Goal: Information Seeking & Learning: Learn about a topic

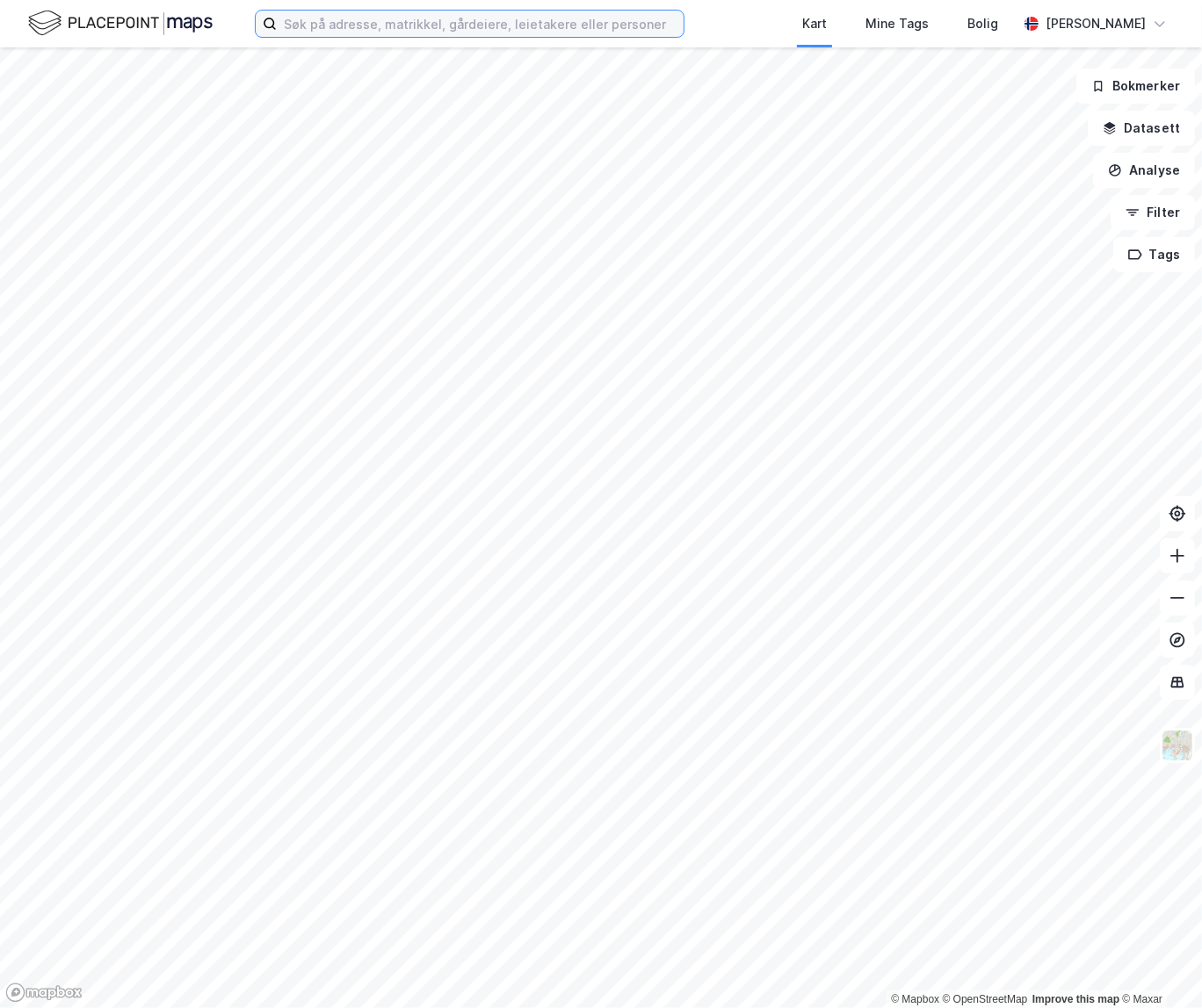
click at [311, 30] on input at bounding box center [480, 23] width 407 height 26
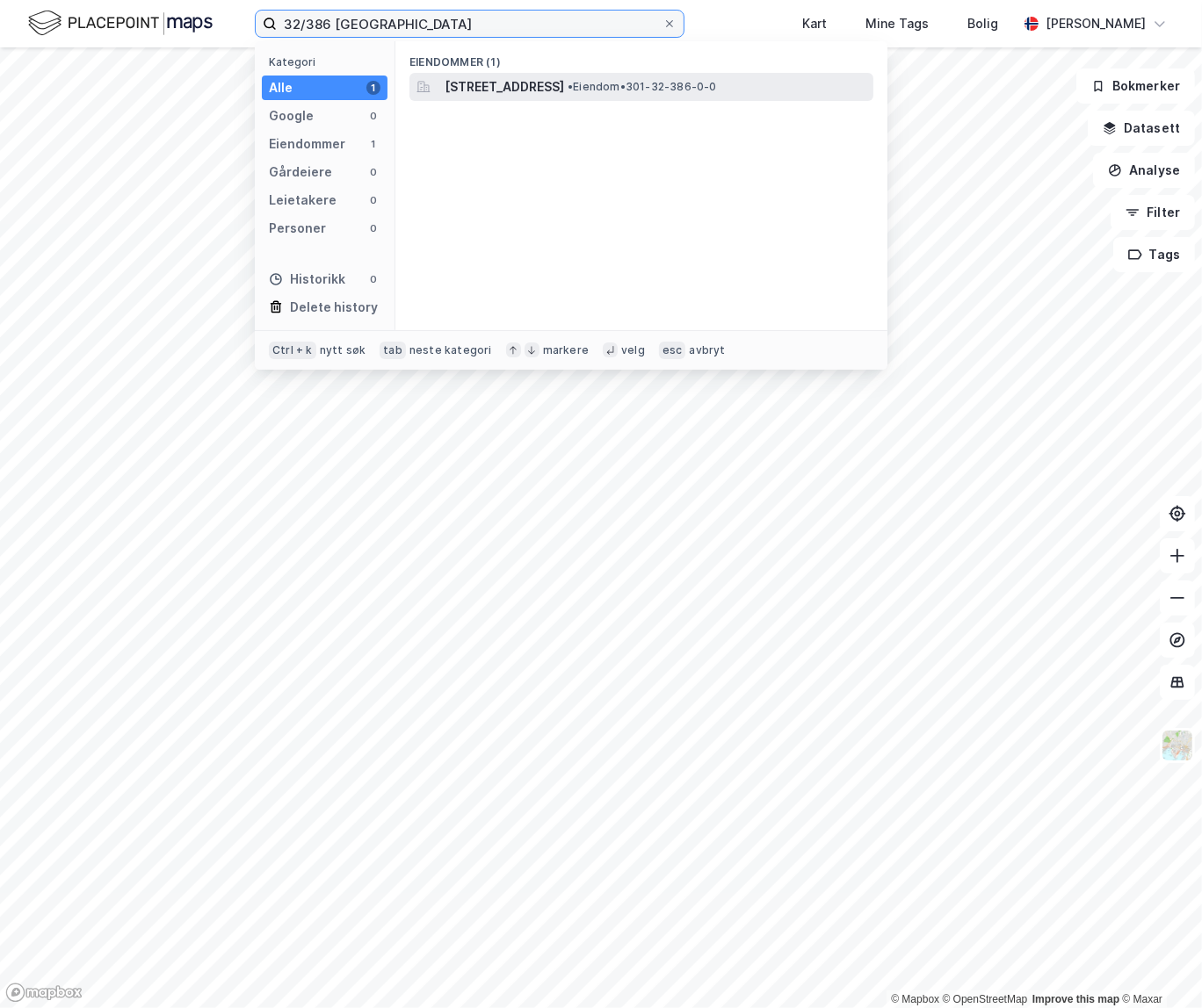
type input "32/386 [GEOGRAPHIC_DATA]"
click at [498, 79] on span "[STREET_ADDRESS]" at bounding box center [504, 86] width 120 height 21
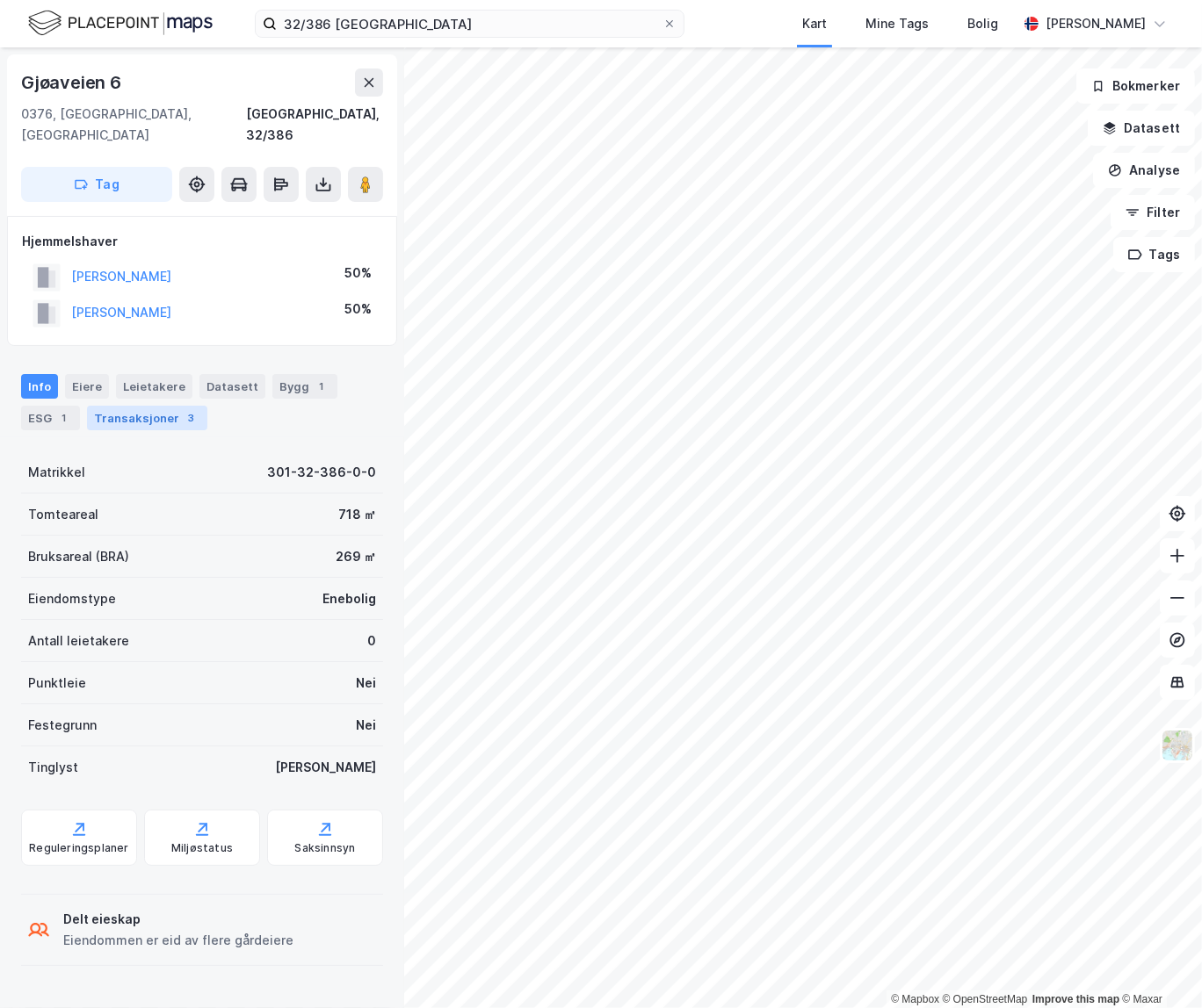
click at [149, 406] on div "Transaksjoner 3" at bounding box center [148, 418] width 121 height 24
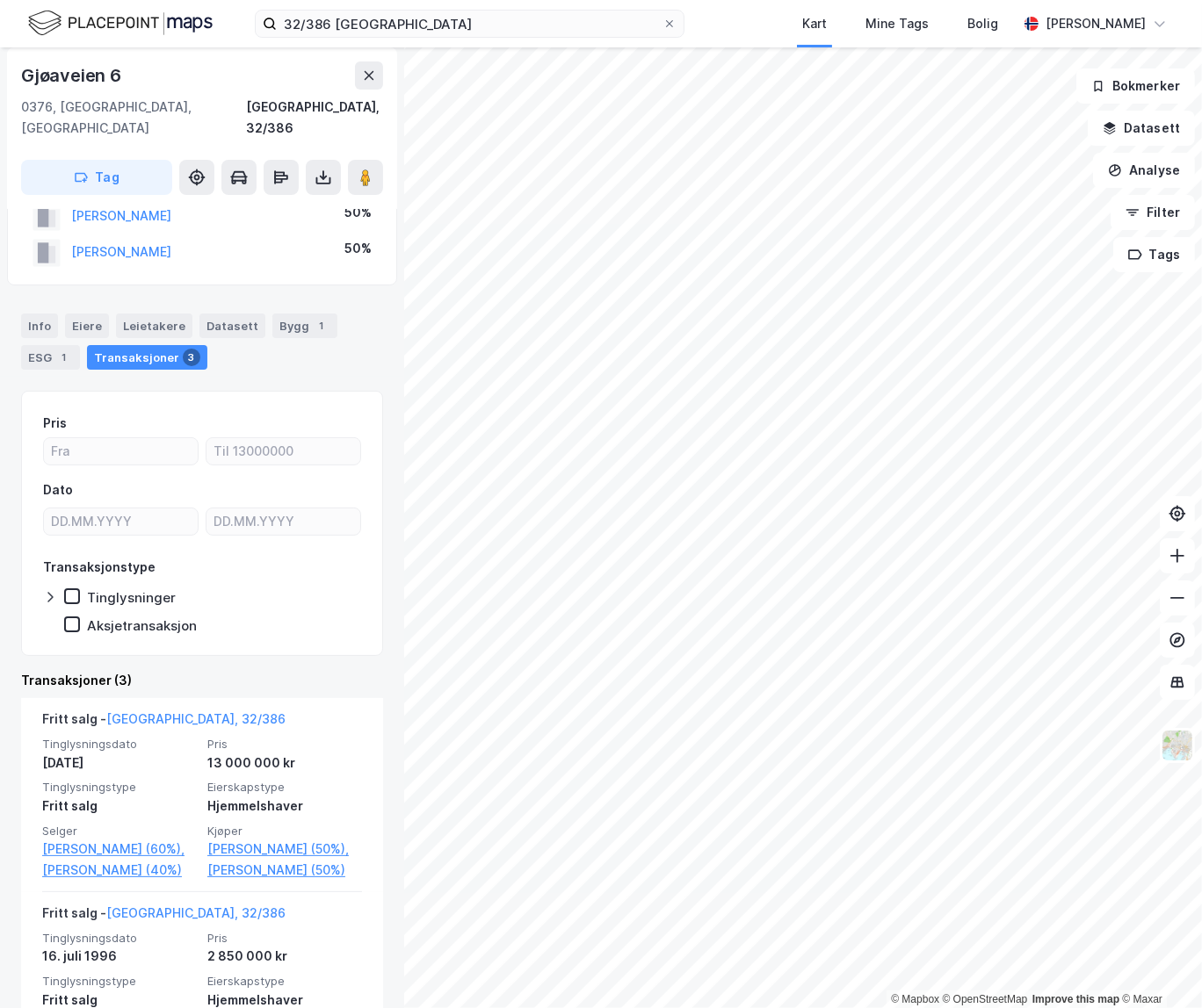
scroll to position [159, 0]
